Goal: Information Seeking & Learning: Learn about a topic

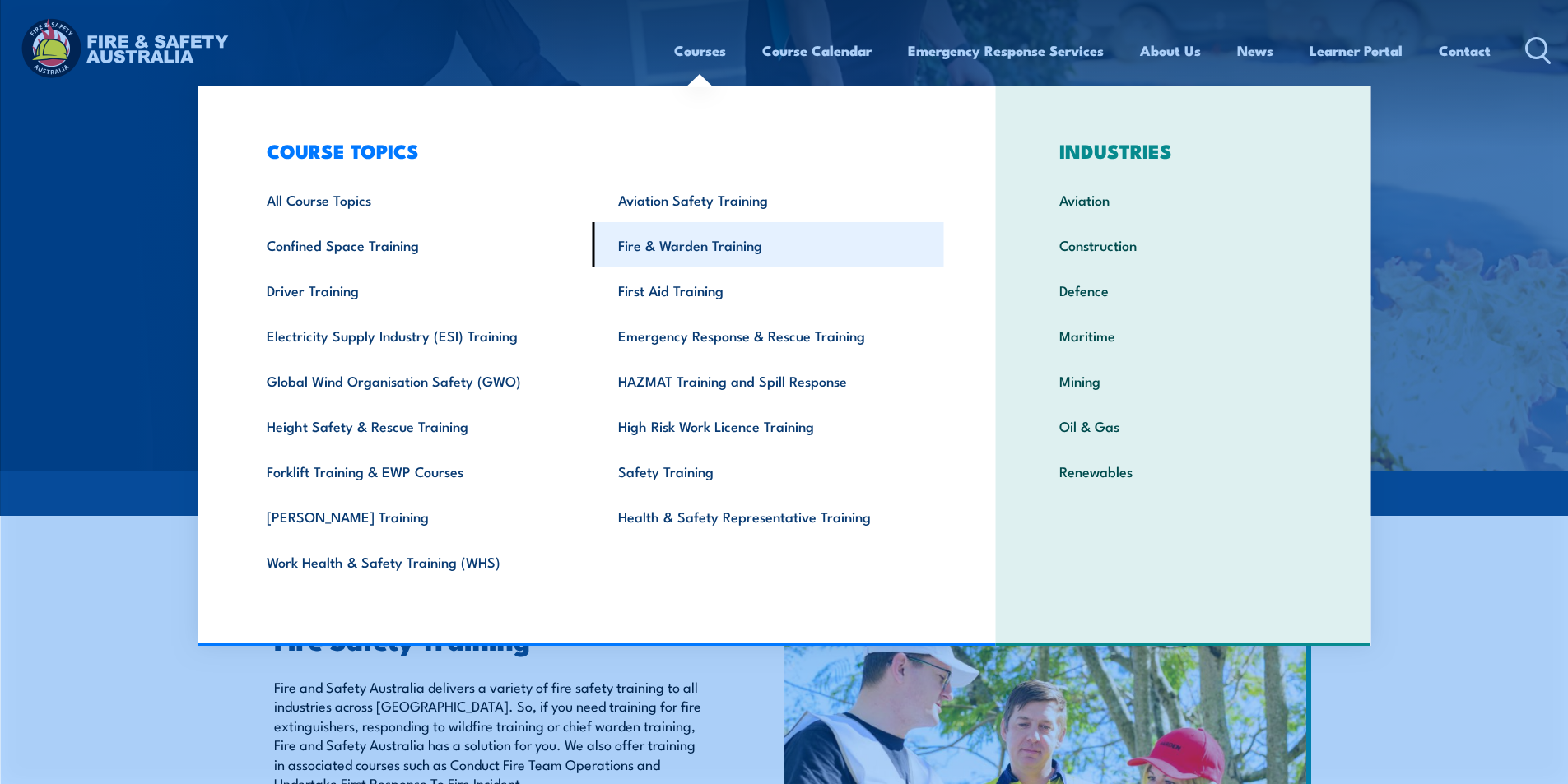
click at [673, 238] on link "Fire & Warden Training" at bounding box center [767, 244] width 351 height 45
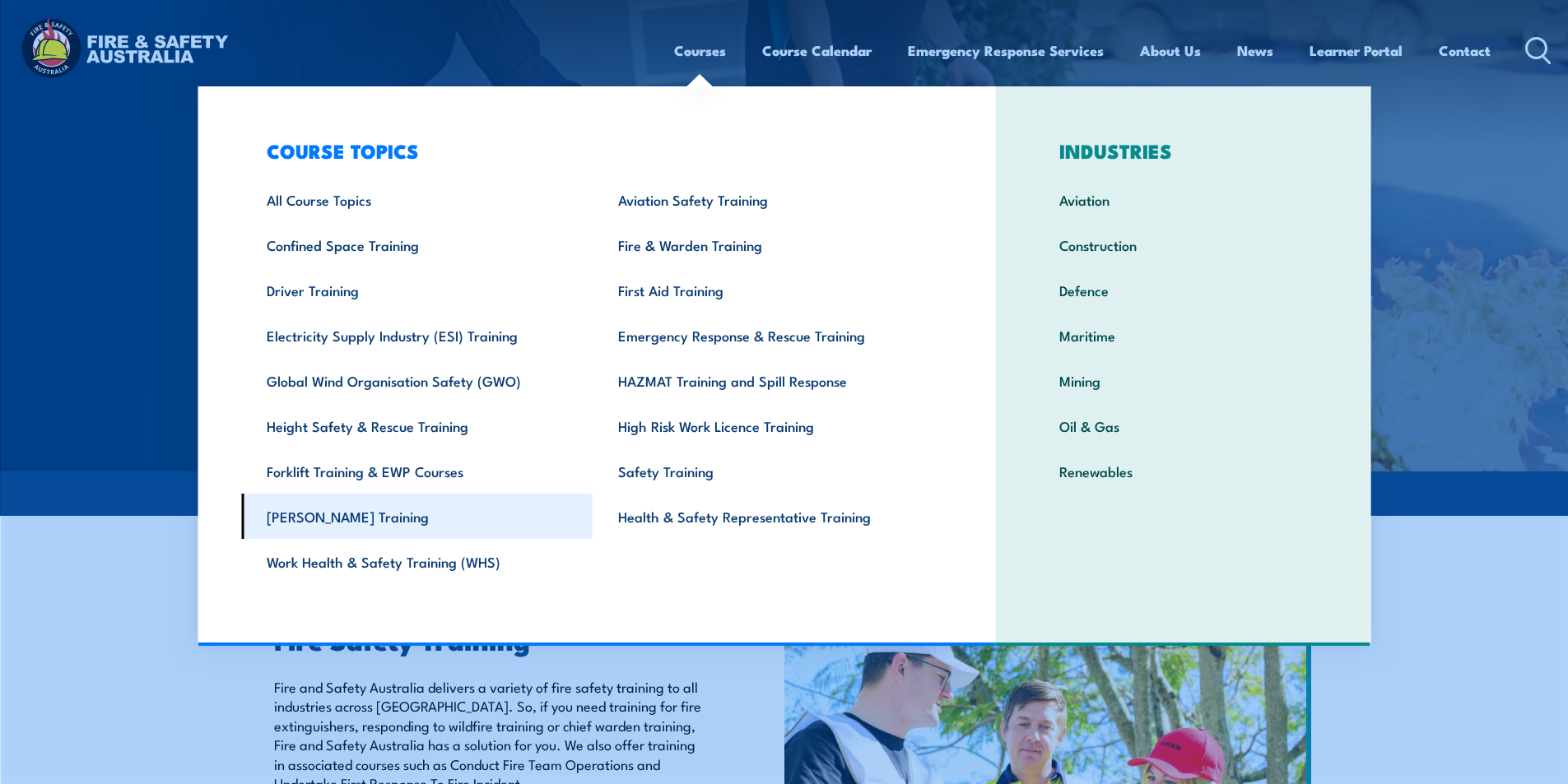
click at [391, 493] on ul "All Course Topics Aviation Safety Training Confined Space Training Fire & Warde…" at bounding box center [592, 380] width 703 height 407
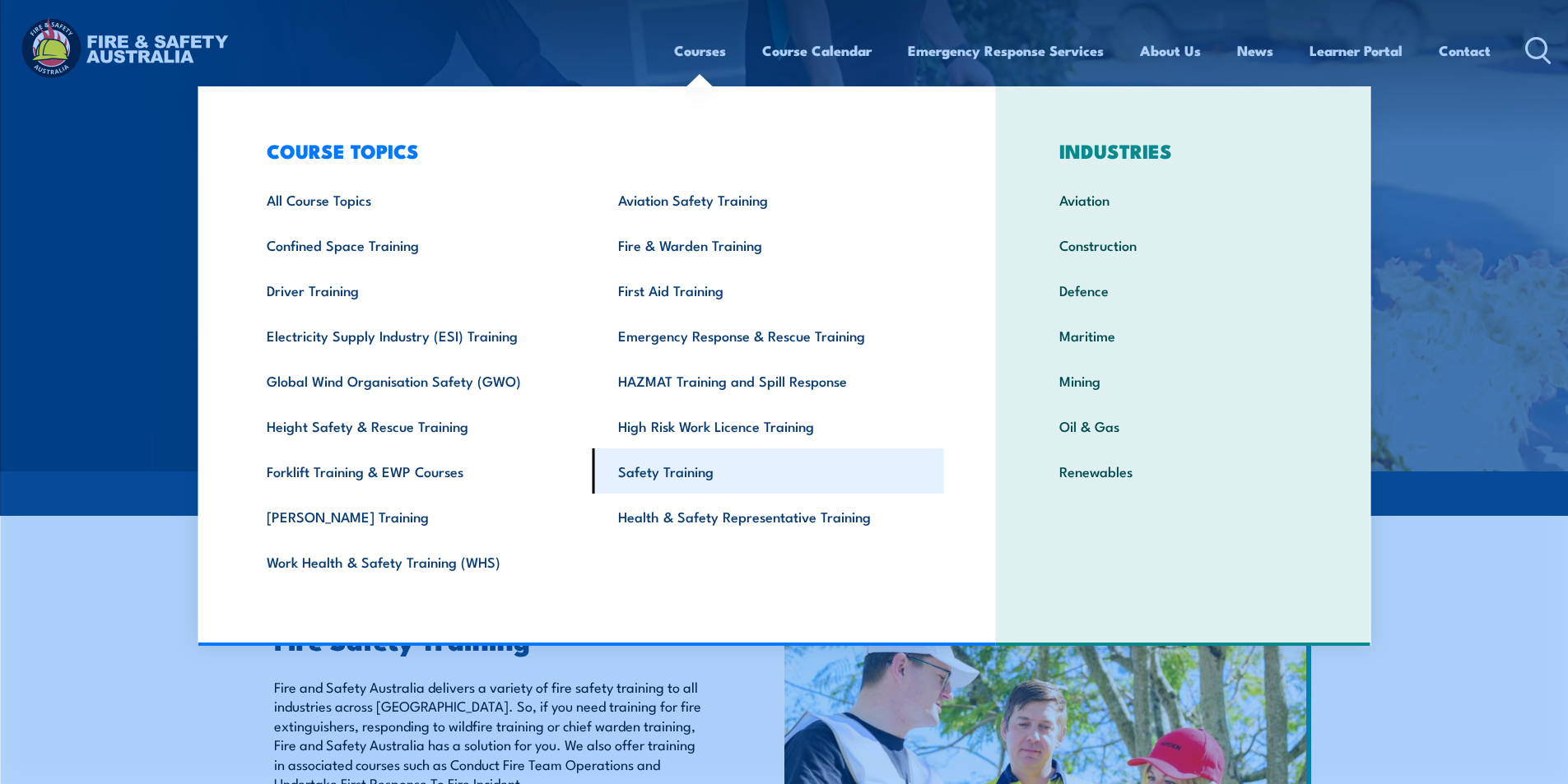
click at [668, 475] on link "Safety Training" at bounding box center [767, 470] width 351 height 45
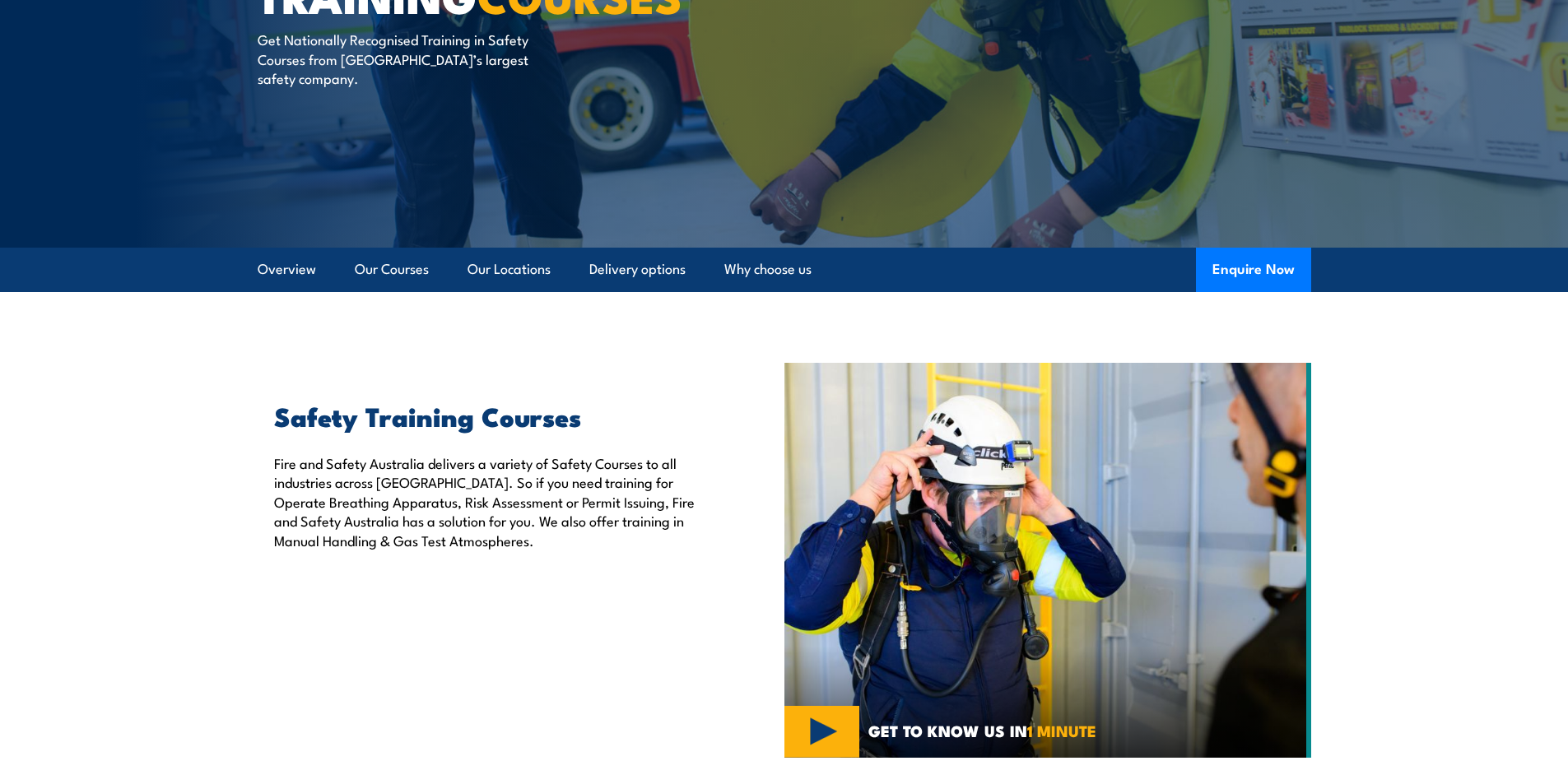
scroll to position [329, 0]
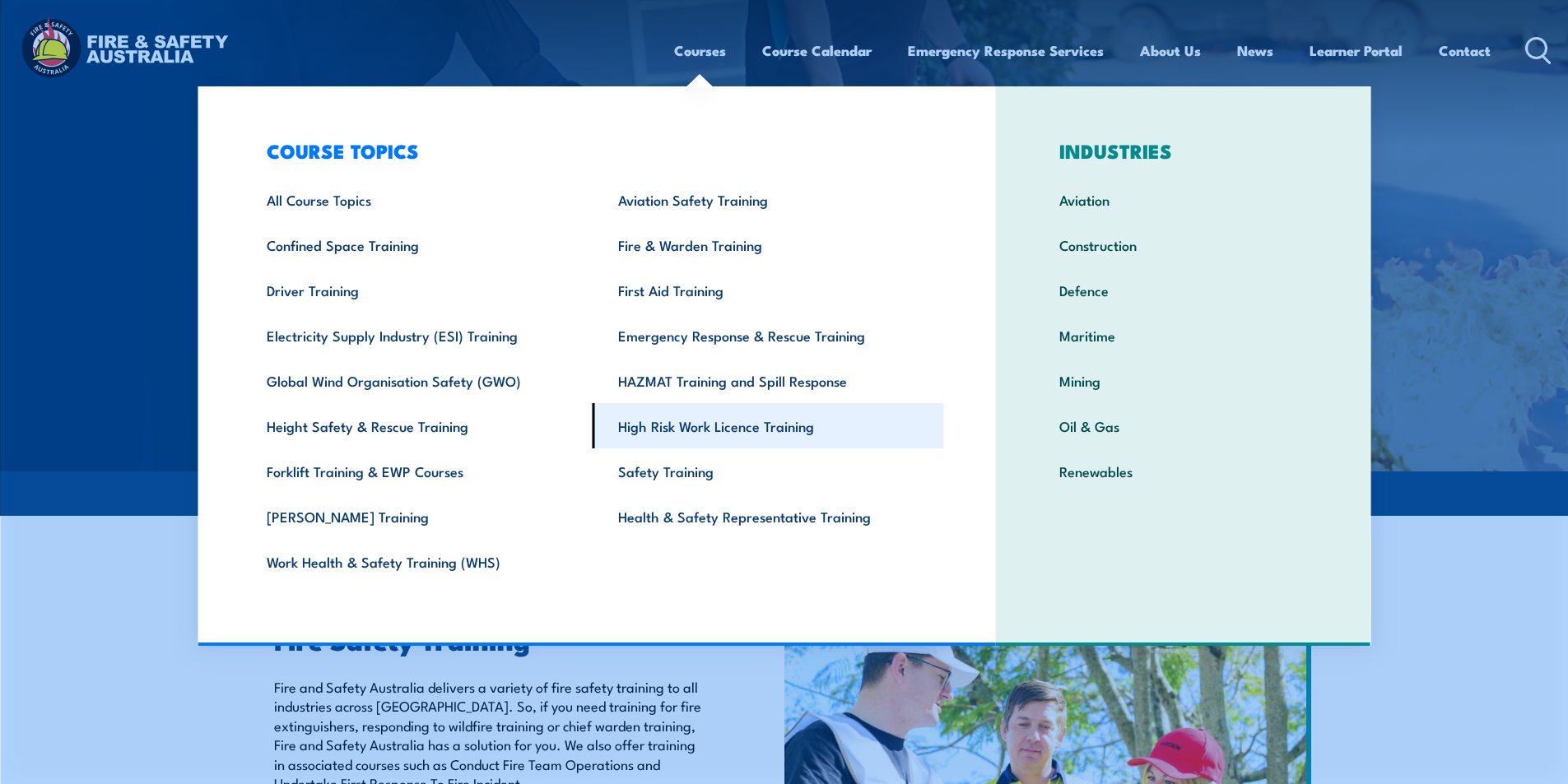
click at [746, 424] on link "High Risk Work Licence Training" at bounding box center [767, 425] width 351 height 45
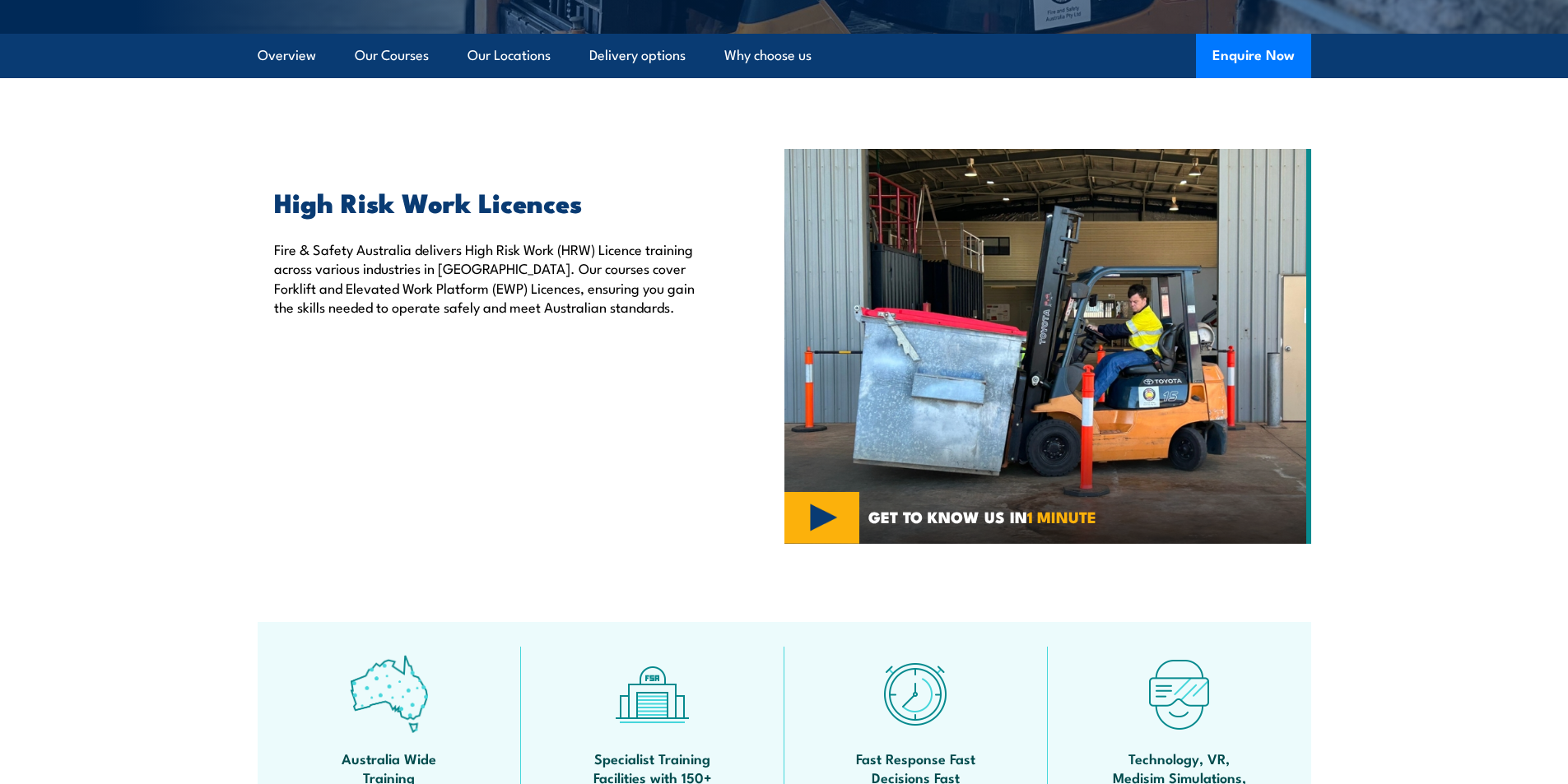
scroll to position [576, 0]
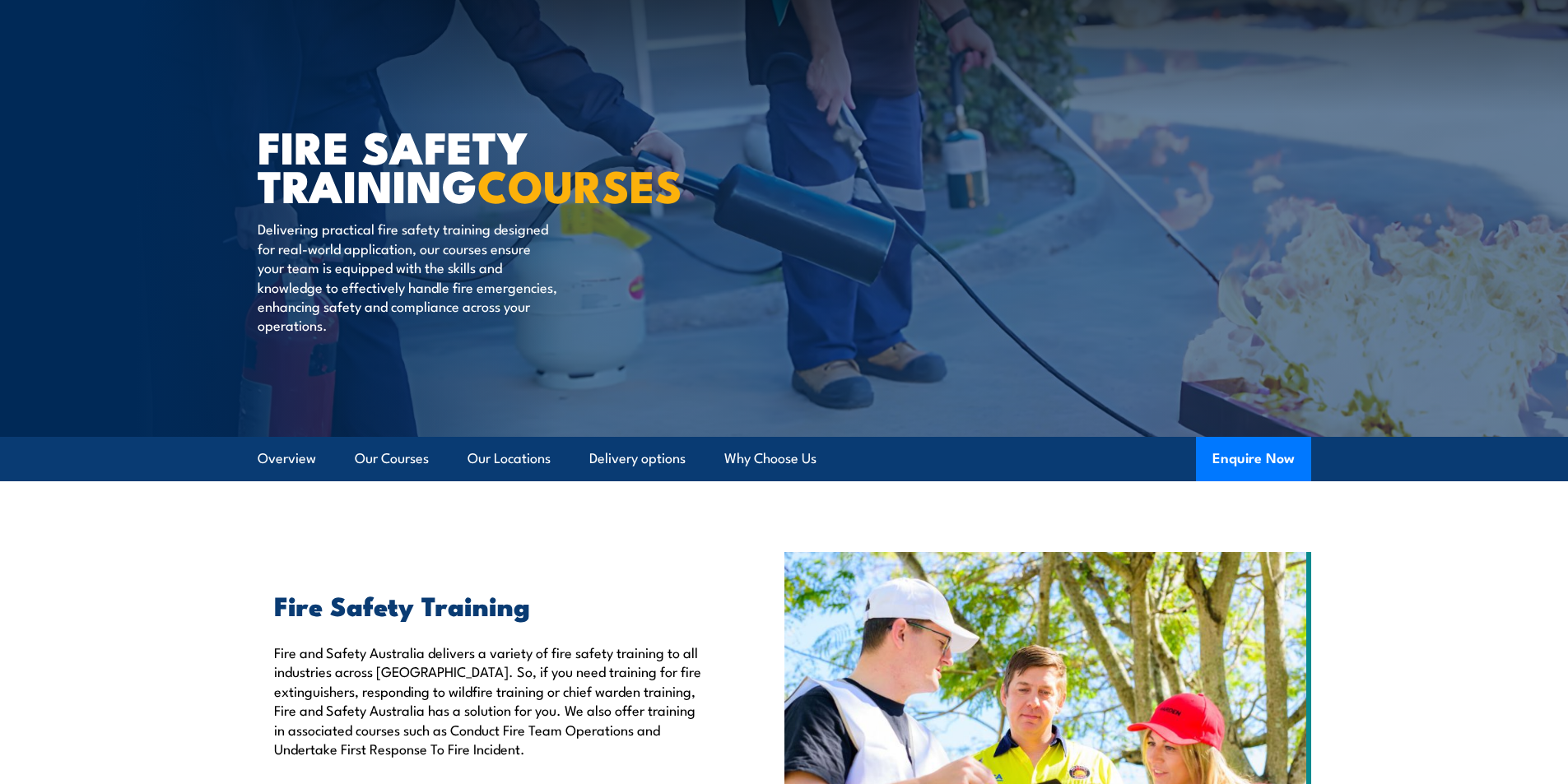
scroll to position [164, 0]
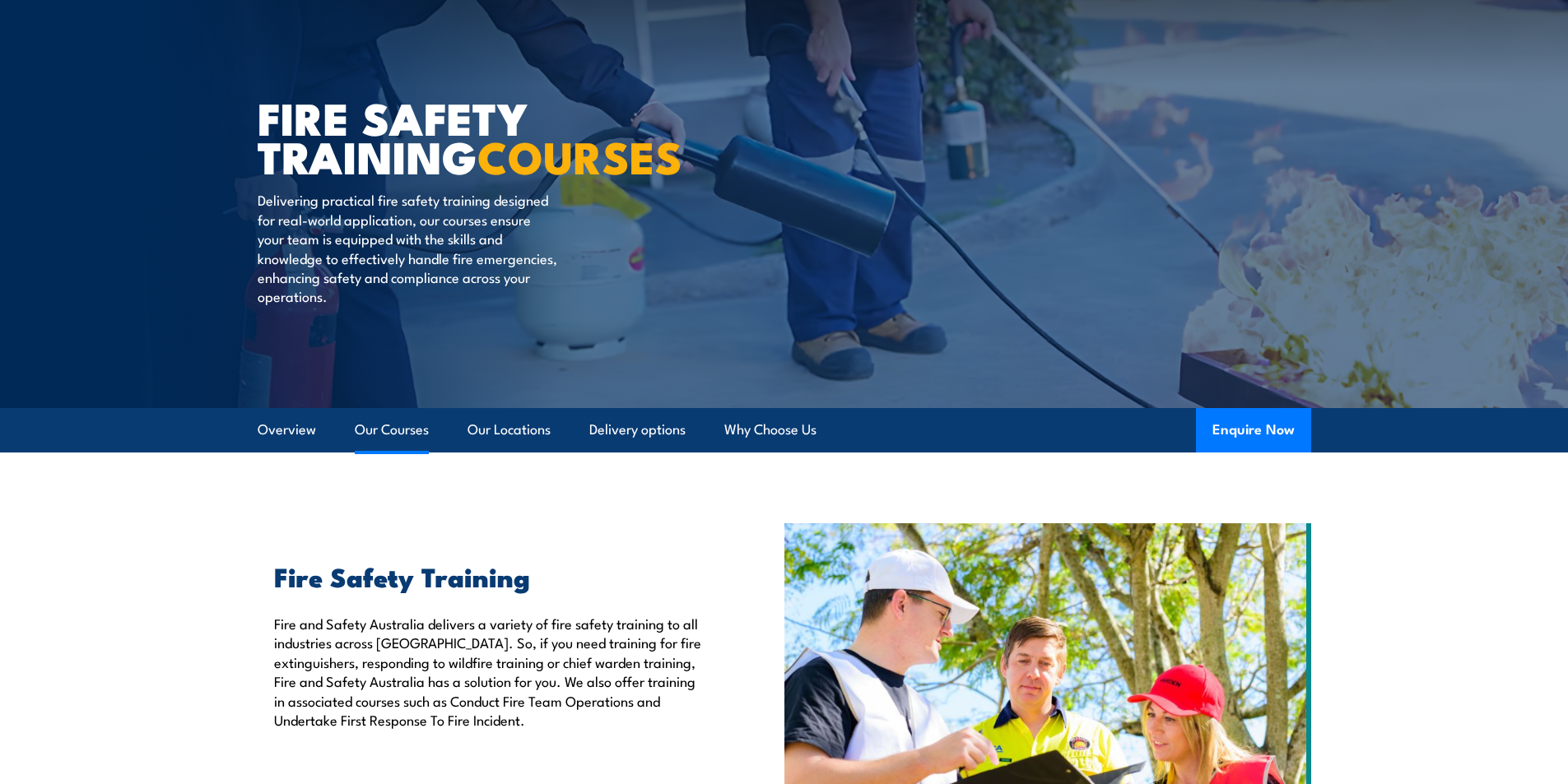
click at [393, 435] on link "Our Courses" at bounding box center [391, 429] width 74 height 43
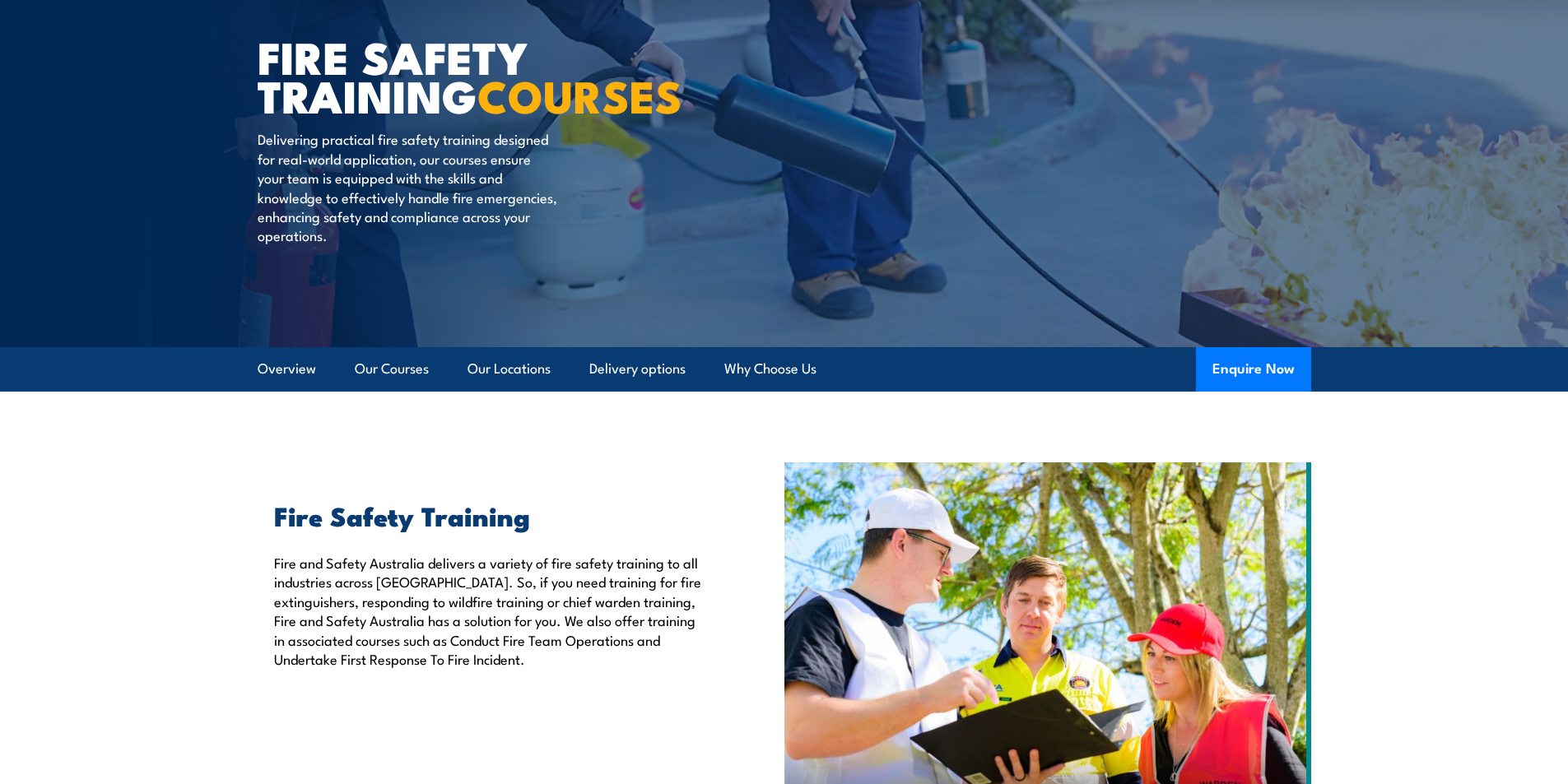
scroll to position [241, 0]
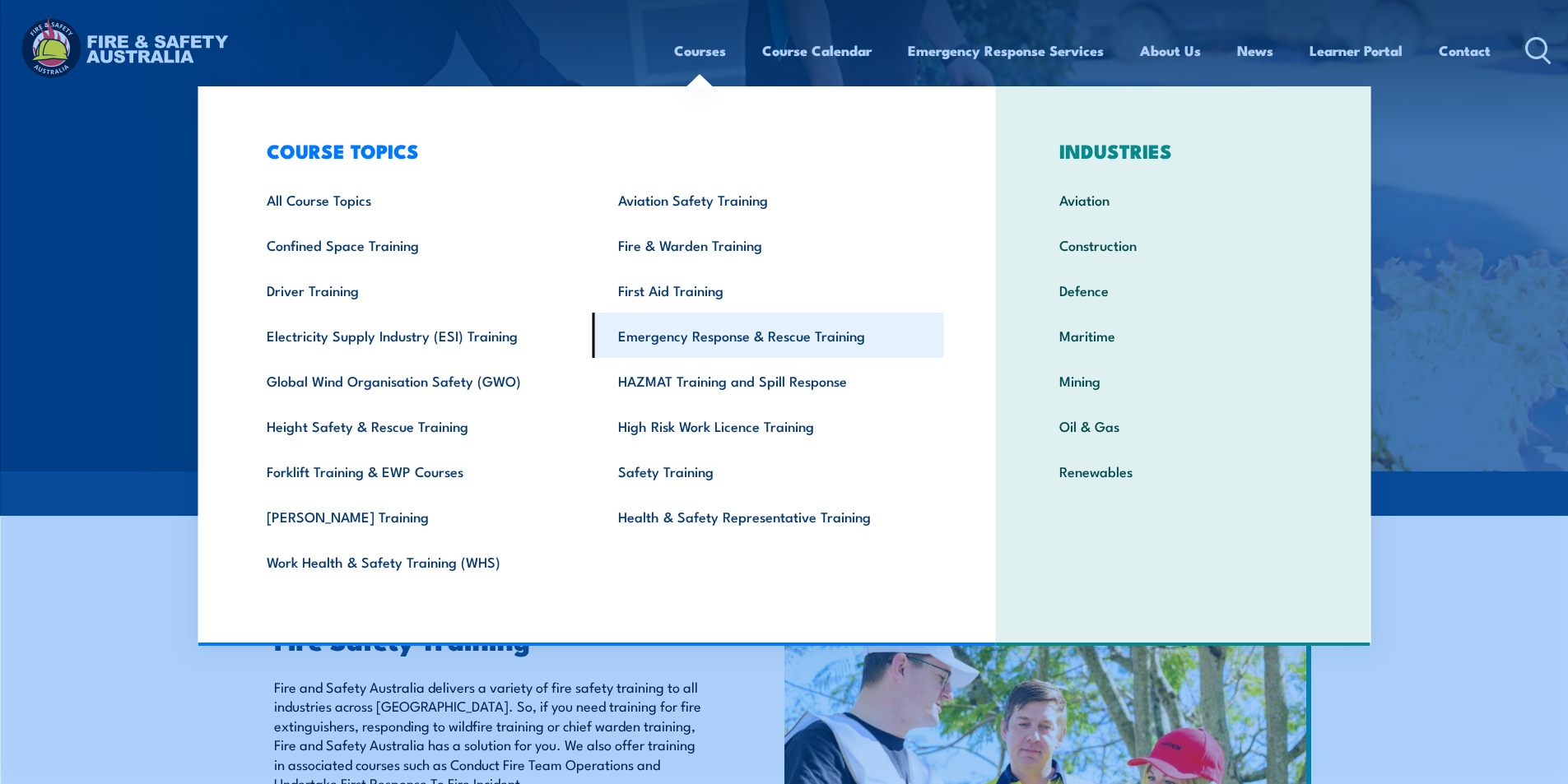
click at [704, 339] on link "Emergency Response & Rescue Training" at bounding box center [767, 335] width 351 height 45
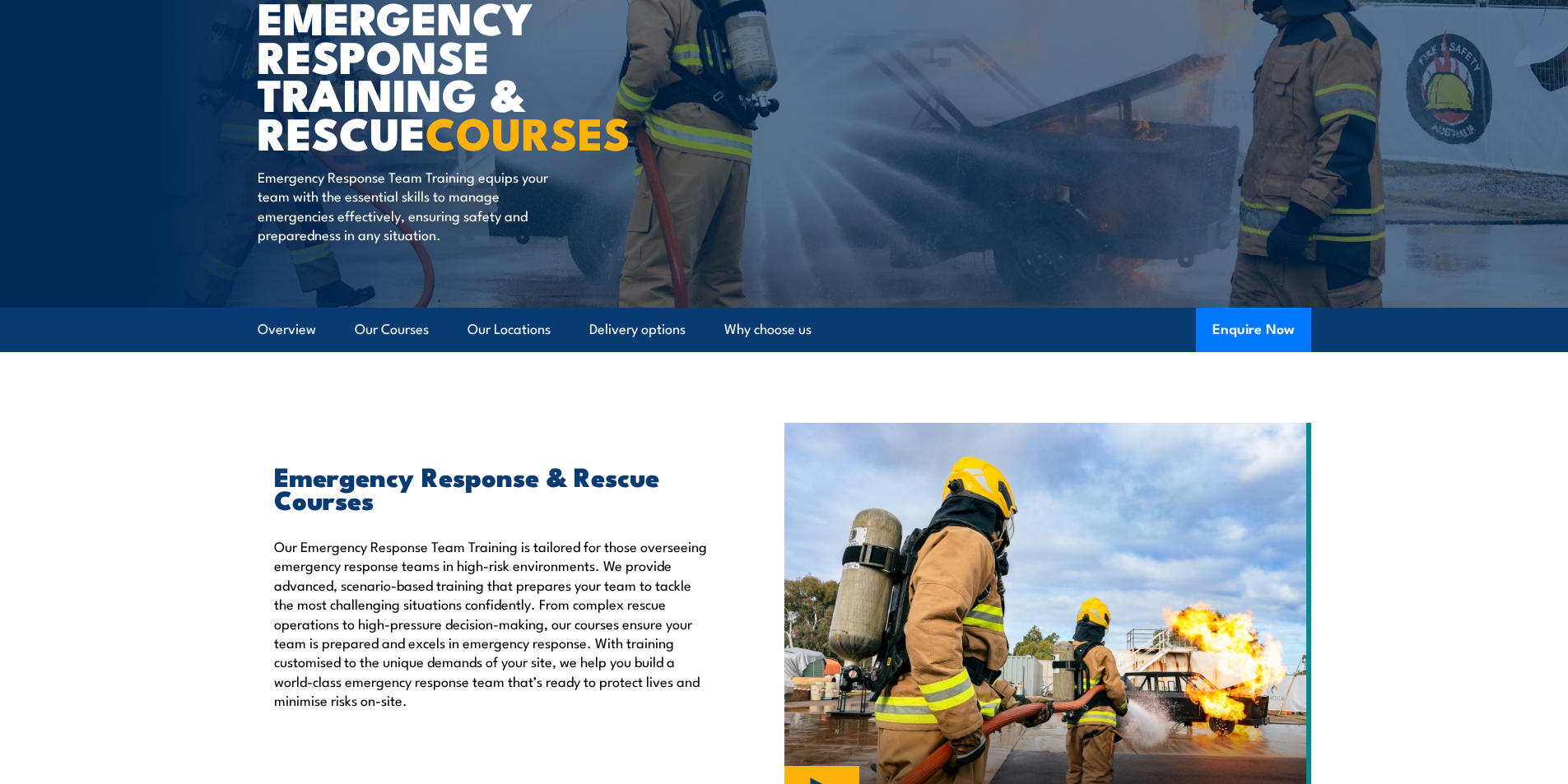
scroll to position [329, 0]
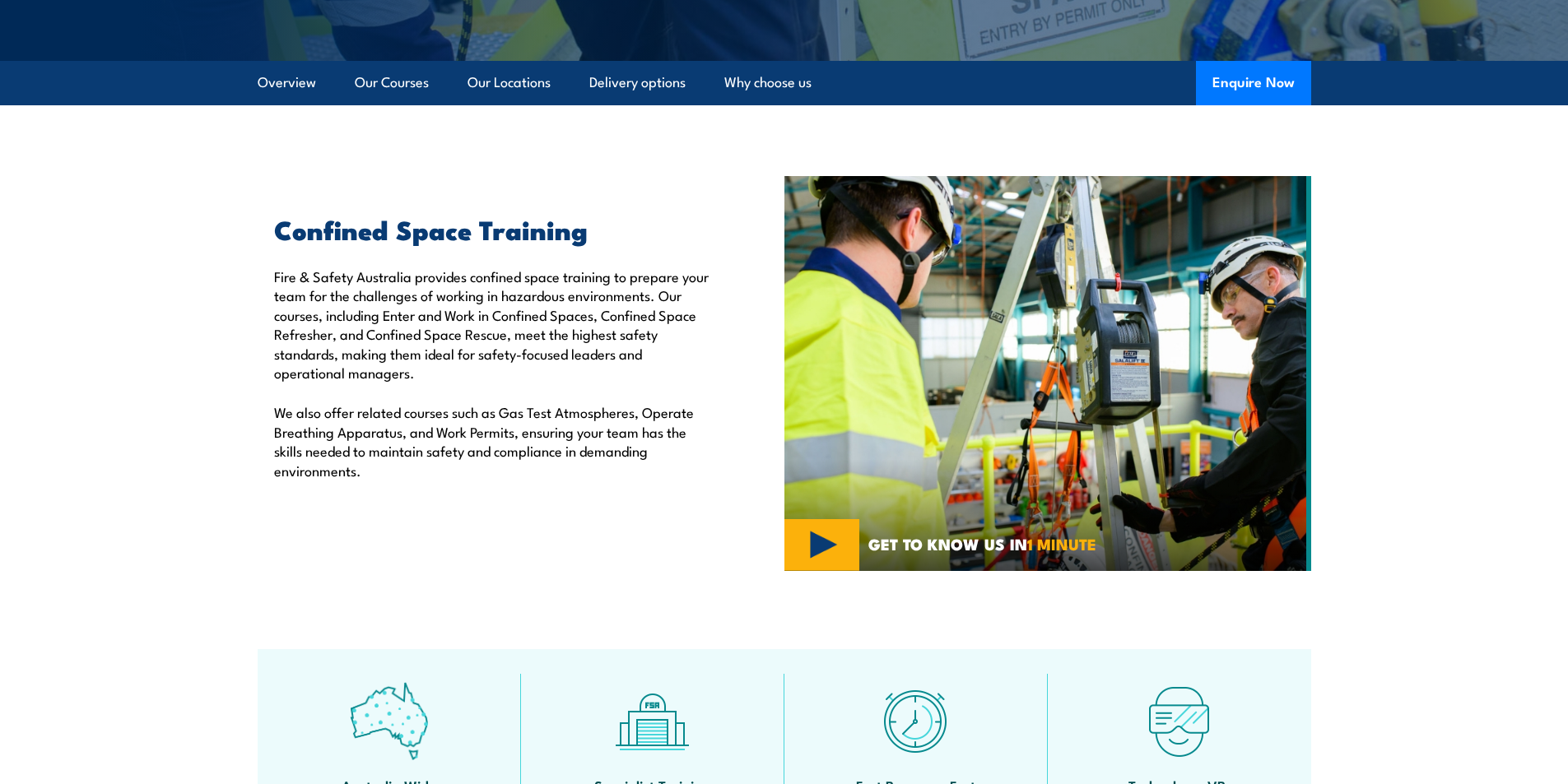
scroll to position [412, 0]
